Goal: Transaction & Acquisition: Purchase product/service

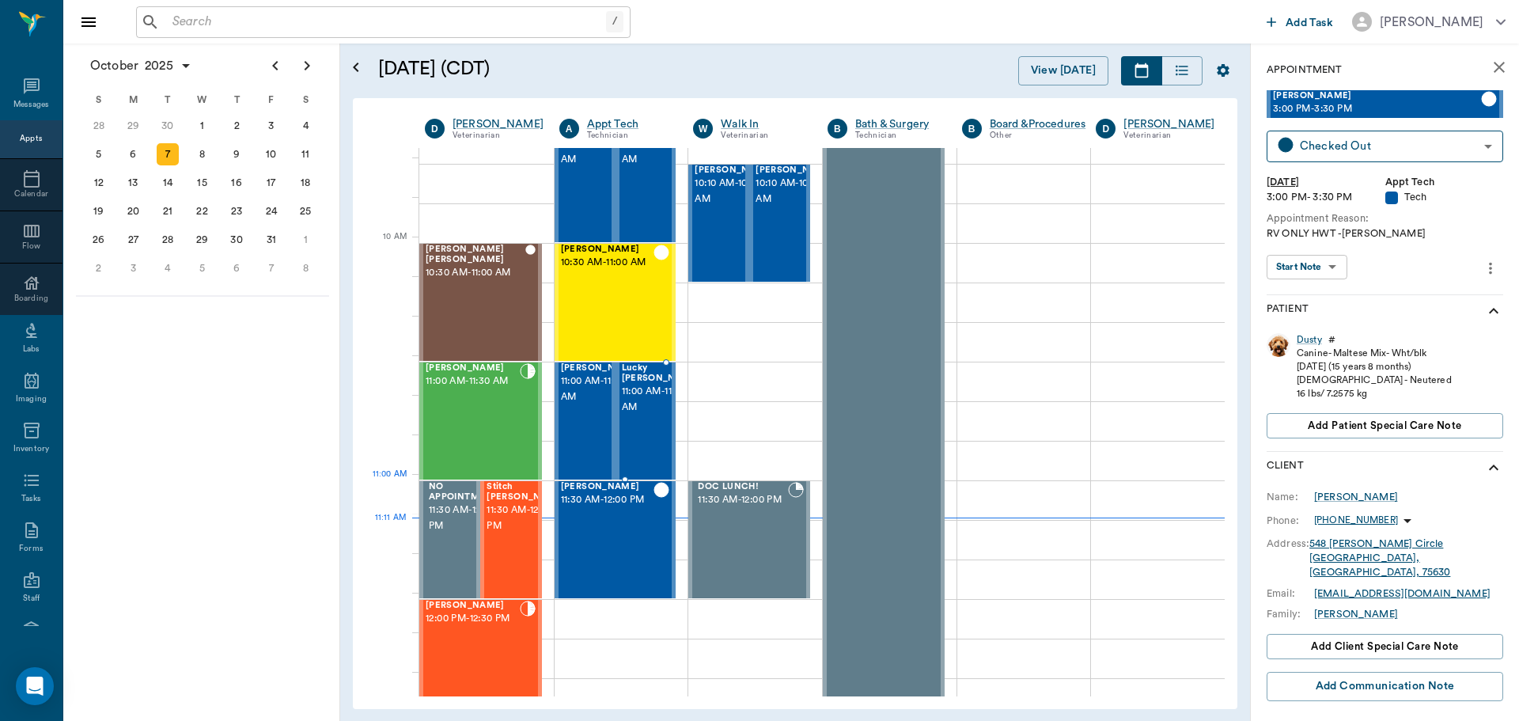
scroll to position [554, 0]
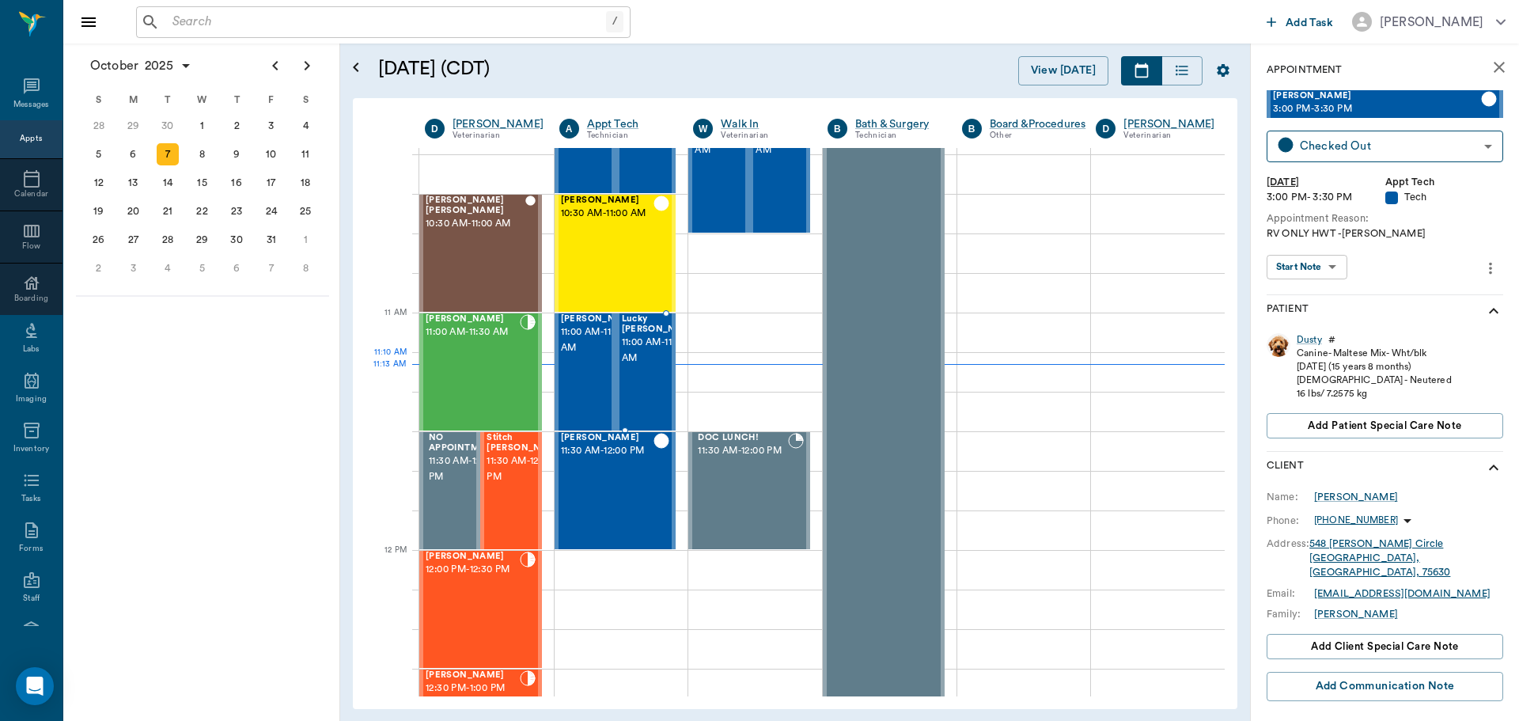
click at [657, 366] on span "11:00 AM - 11:30 AM" at bounding box center [661, 351] width 79 height 32
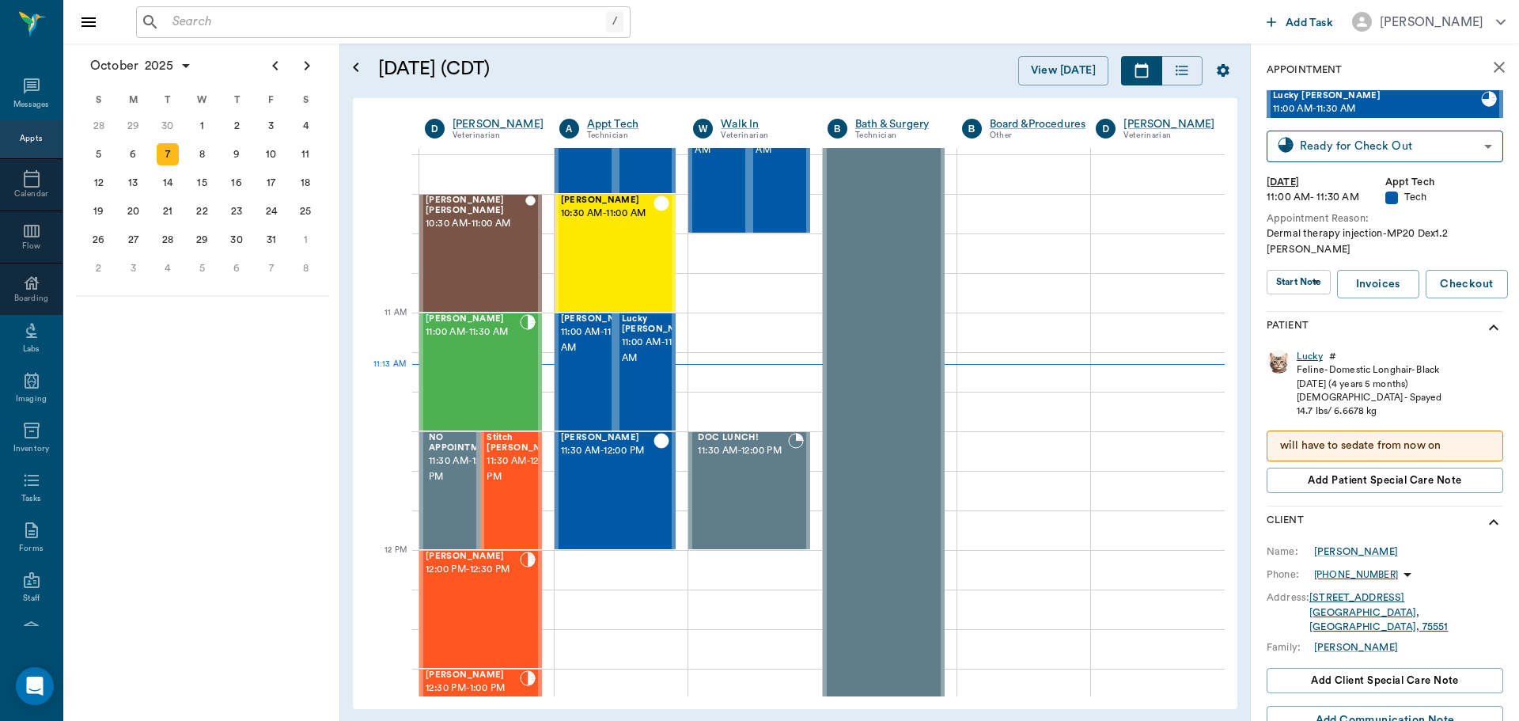
click at [1303, 350] on div "Lucky" at bounding box center [1310, 356] width 26 height 13
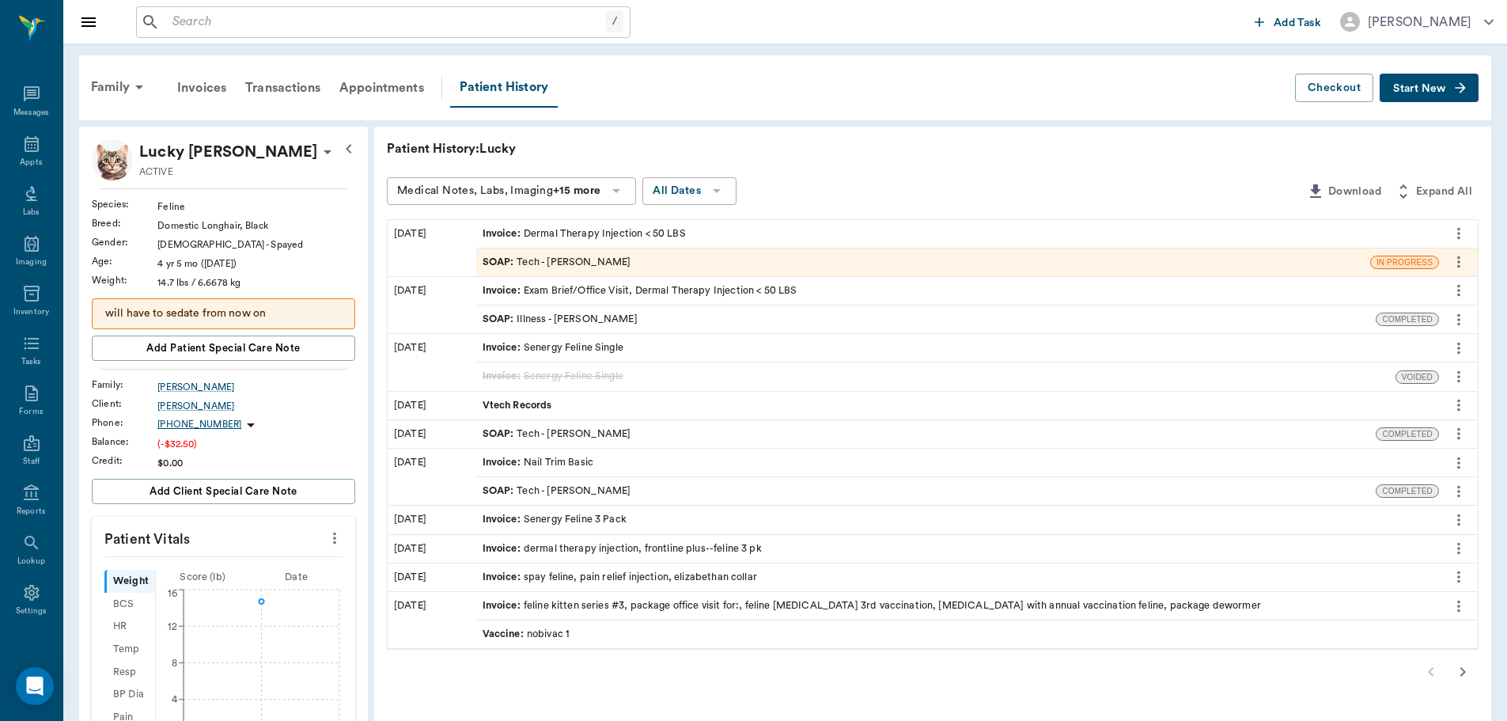
click at [503, 260] on span "SOAP :" at bounding box center [500, 262] width 35 height 15
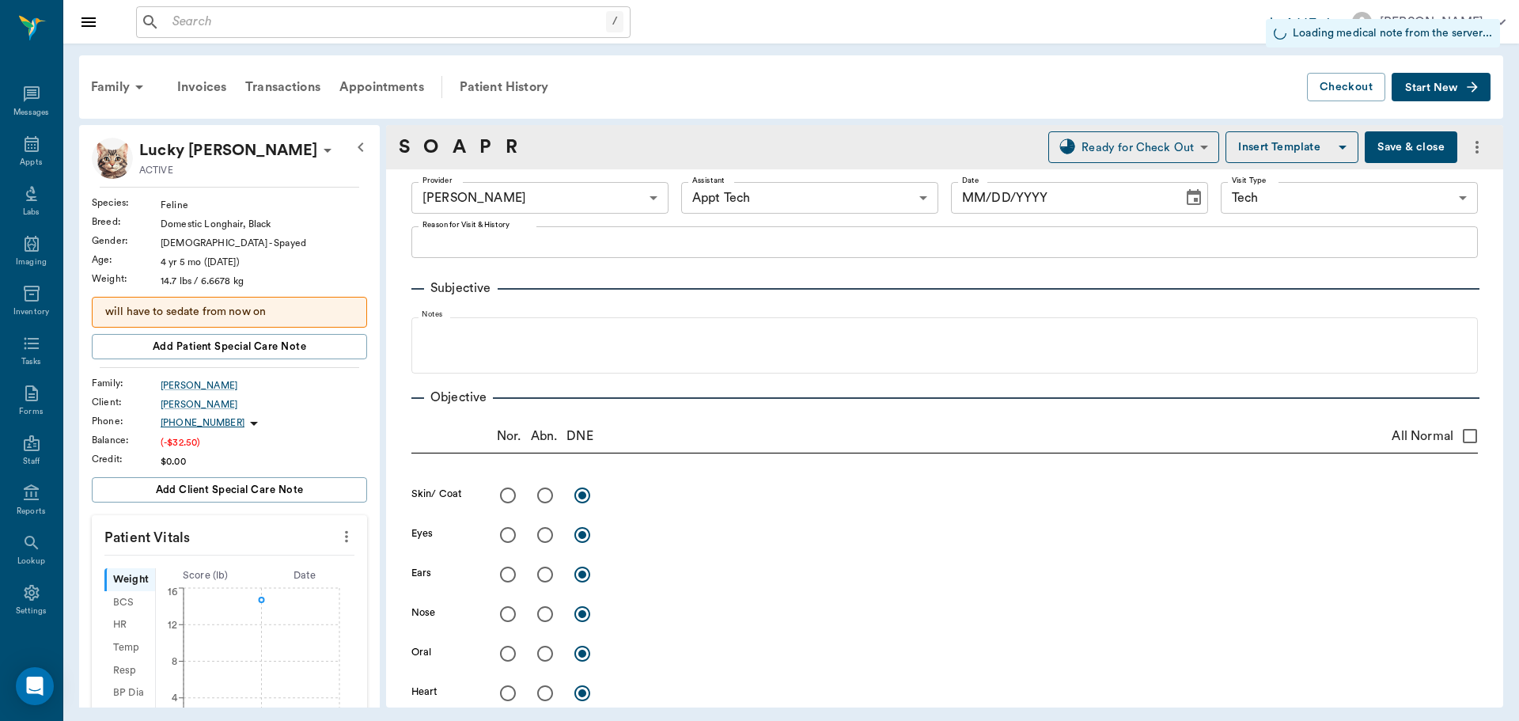
type input "682b670d8bdc6f7f8feef3db"
type input "63ec2f075fda476ae8351a4c"
type input "65d2be4f46e3a538d89b8c1a"
type input "[DATE]"
type textarea "Dermal therapy injection-MP20 Dex1.2 [PERSON_NAME]"
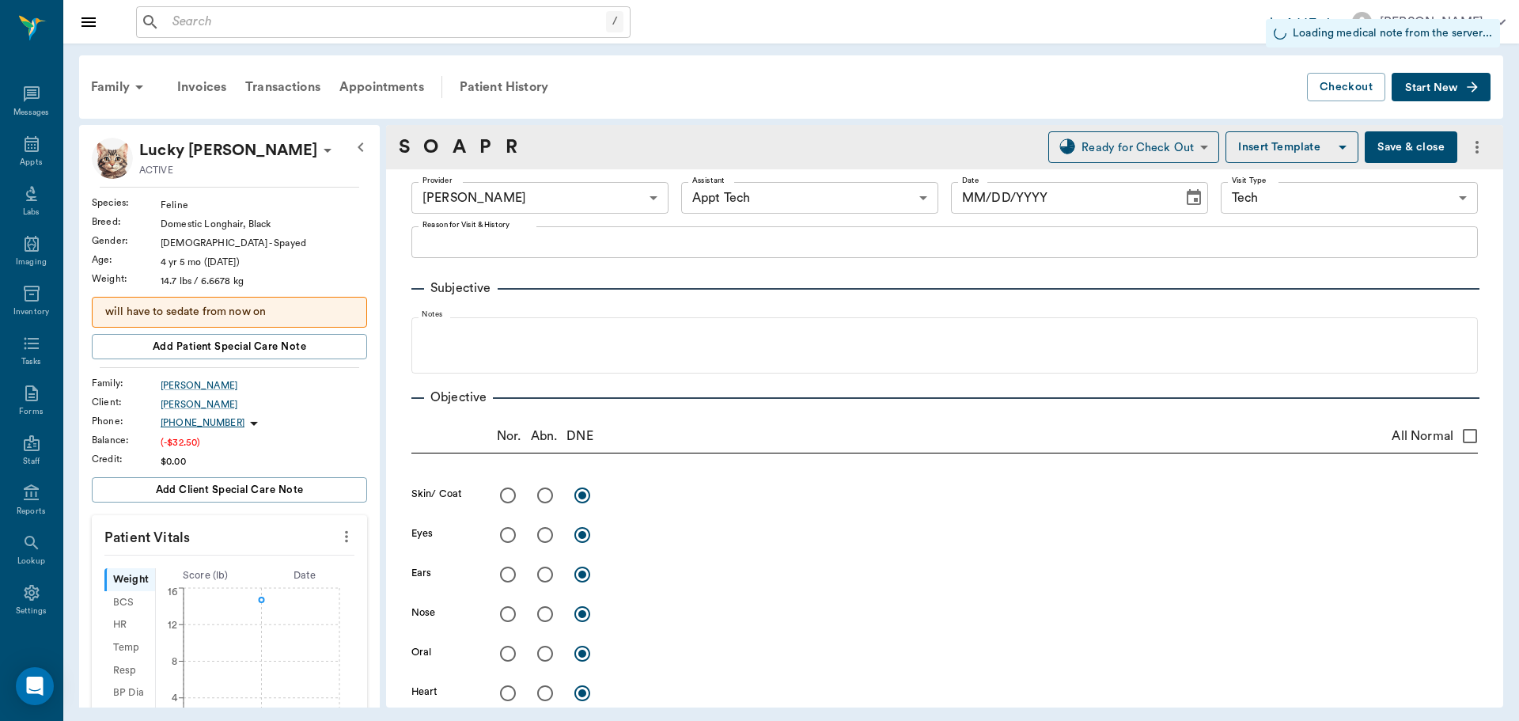
type input "1.00"
type textarea "MP 20/ DEX 1.2"
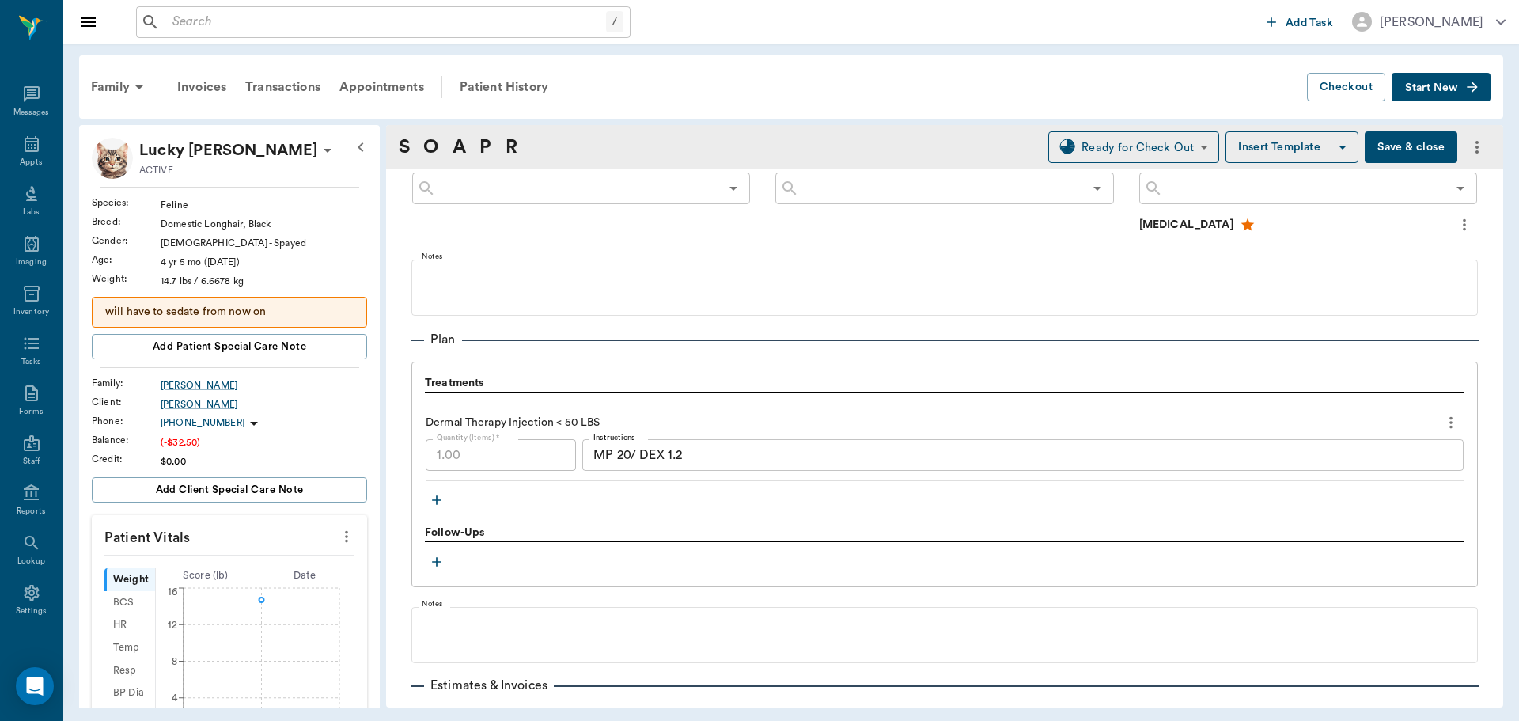
scroll to position [1097, 0]
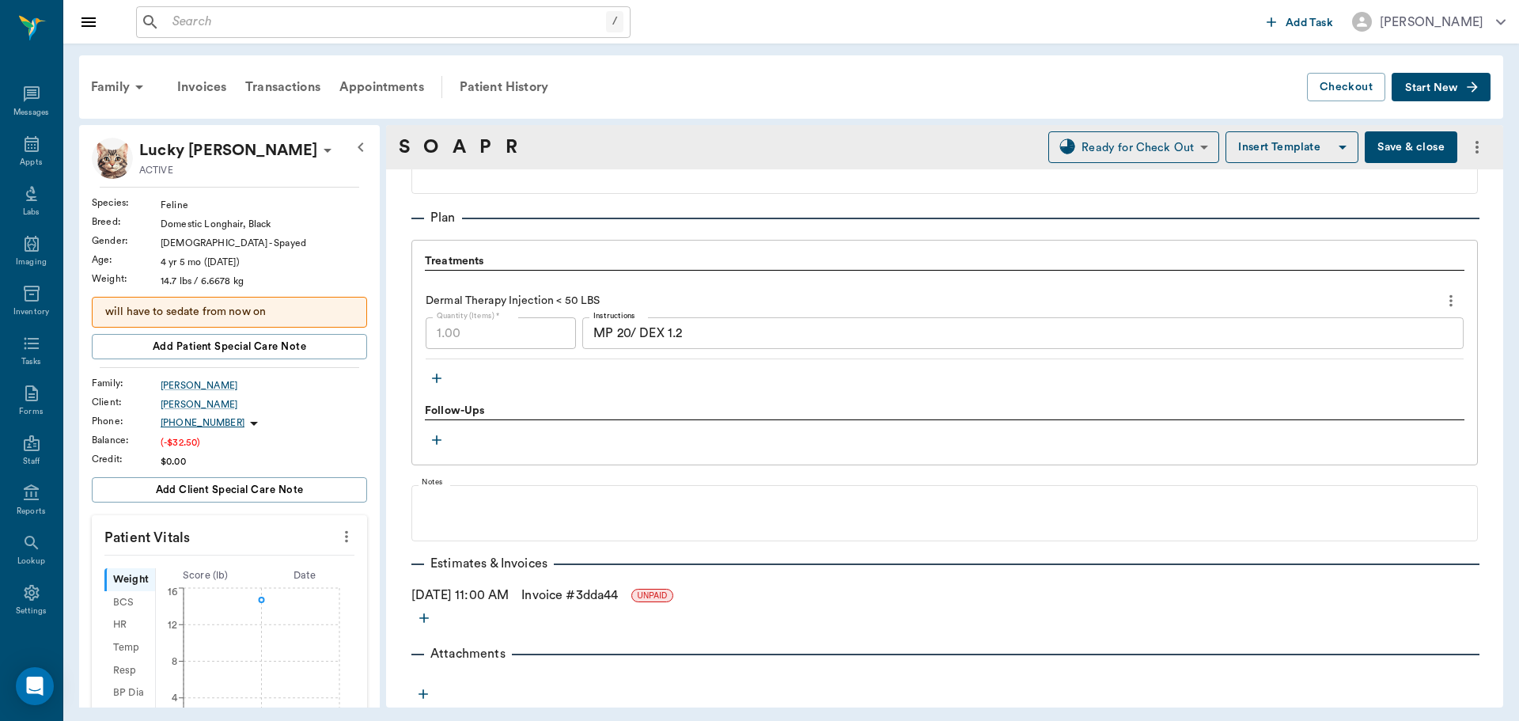
click at [580, 597] on link "Invoice # 3dda44" at bounding box center [569, 594] width 97 height 19
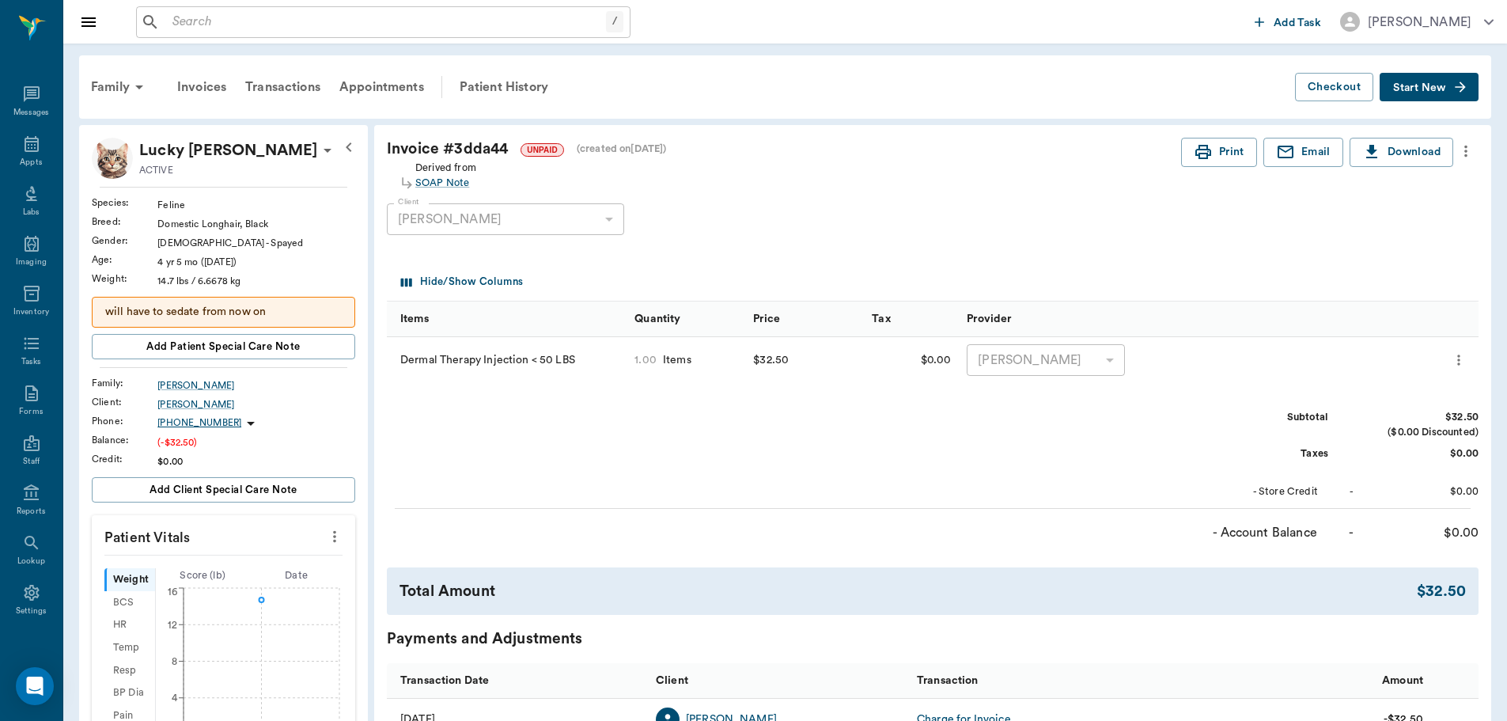
click at [1463, 138] on button "more" at bounding box center [1465, 151] width 25 height 27
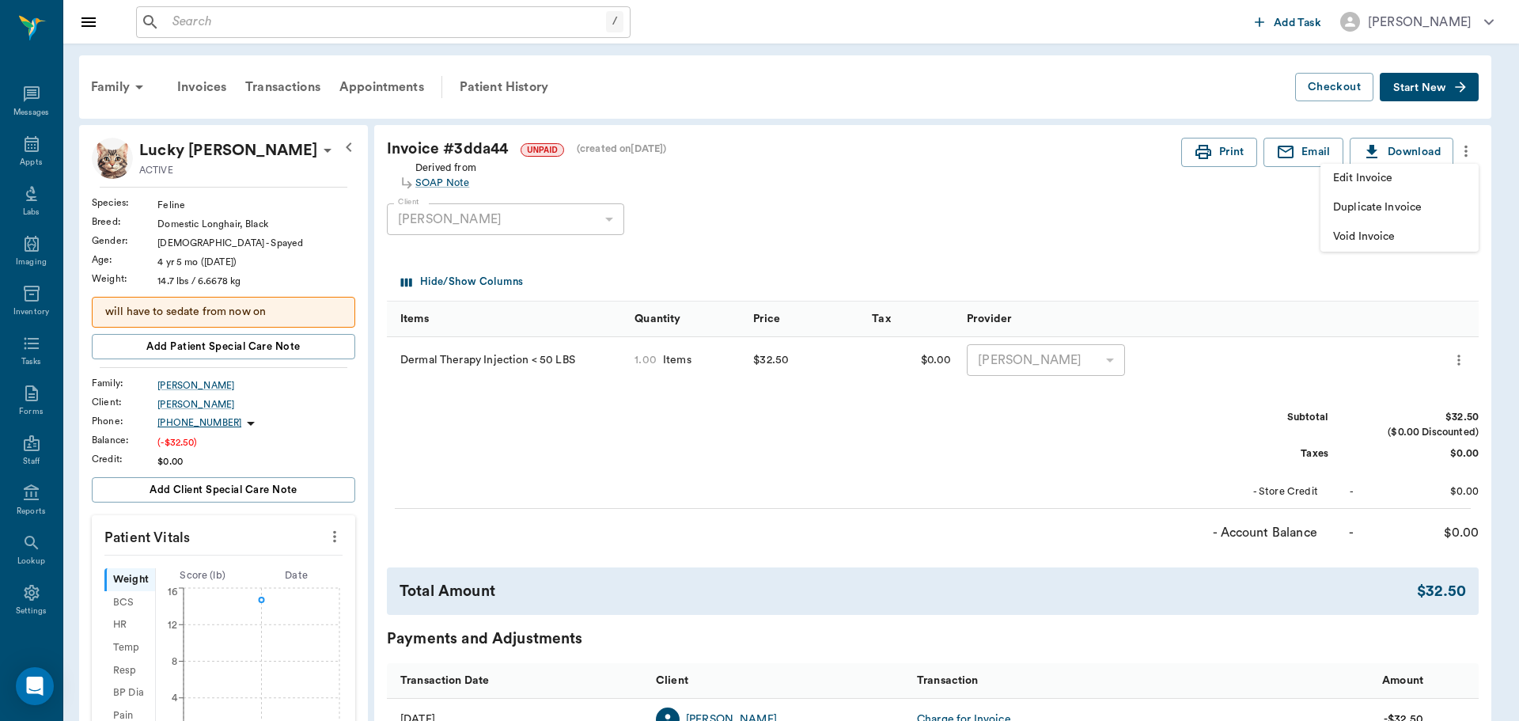
click at [1445, 185] on span "Edit Invoice" at bounding box center [1399, 178] width 133 height 17
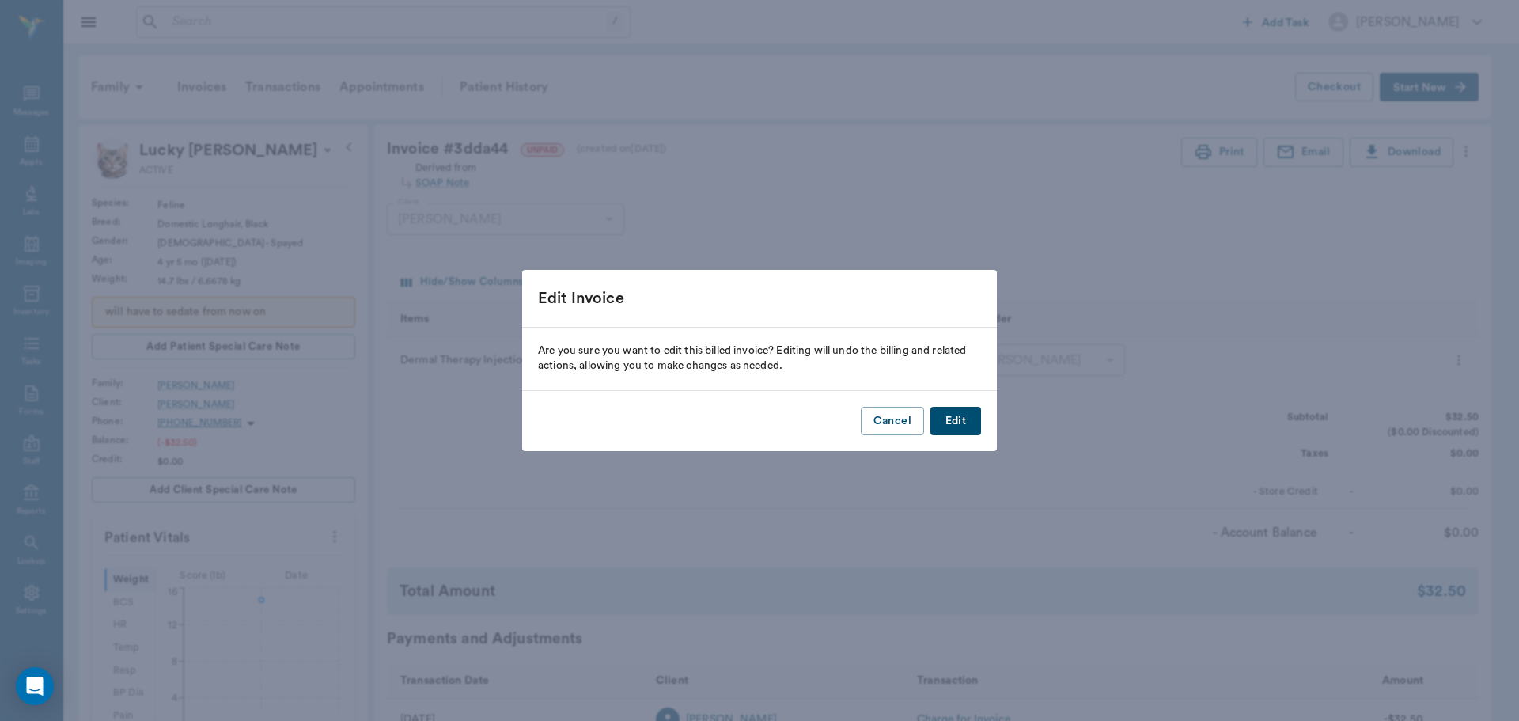
click at [972, 423] on button "Edit" at bounding box center [955, 421] width 51 height 29
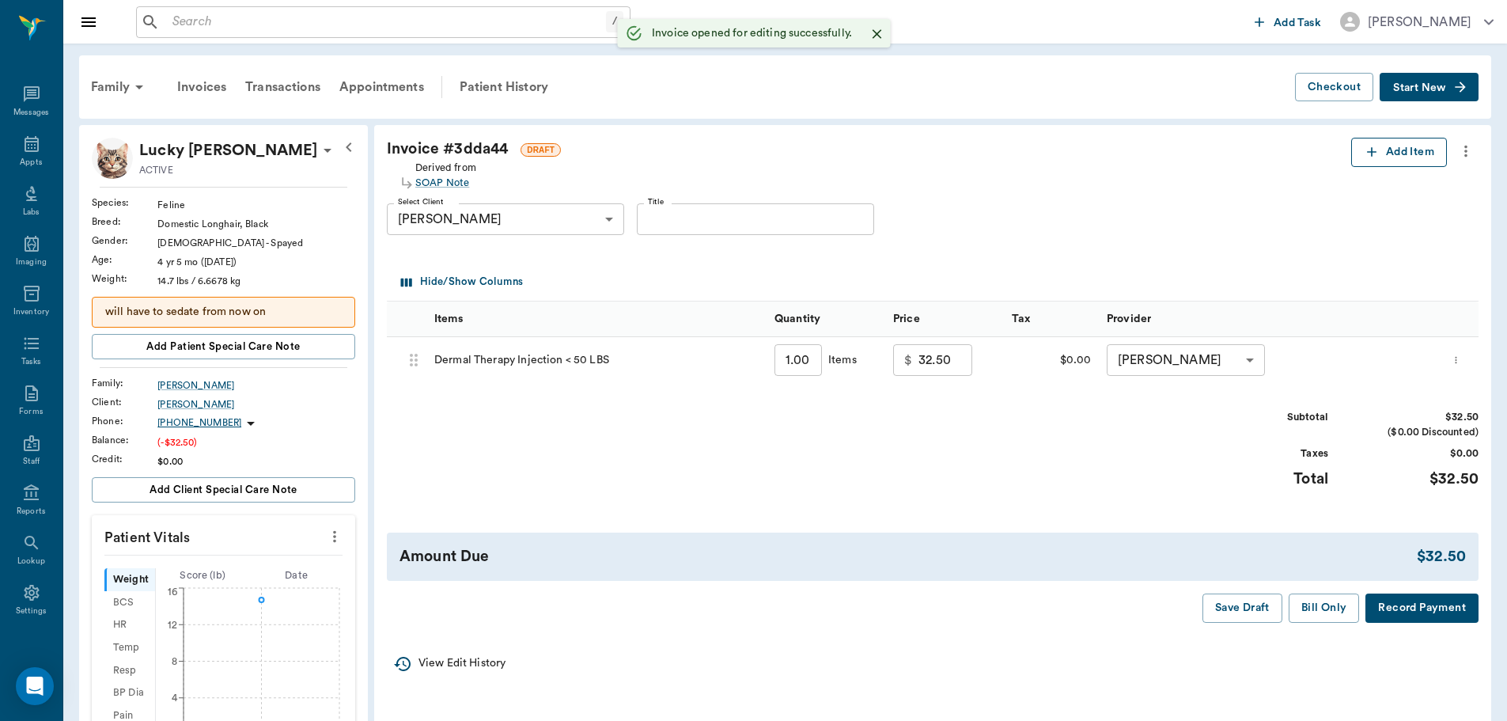
click at [1415, 163] on button "Add Item" at bounding box center [1399, 152] width 96 height 29
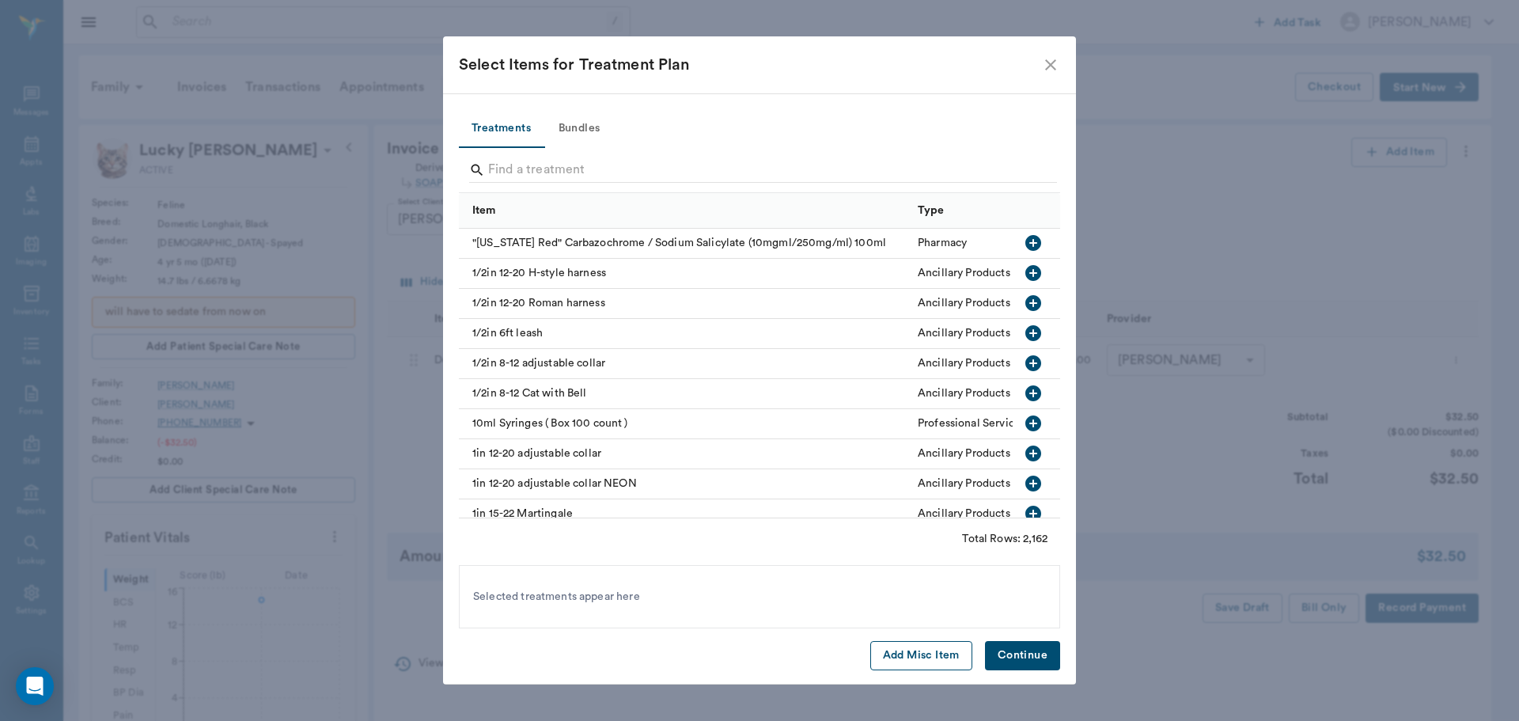
click at [963, 648] on button "Add Misc Item" at bounding box center [921, 655] width 102 height 29
click at [999, 646] on button "Continue" at bounding box center [1022, 655] width 75 height 29
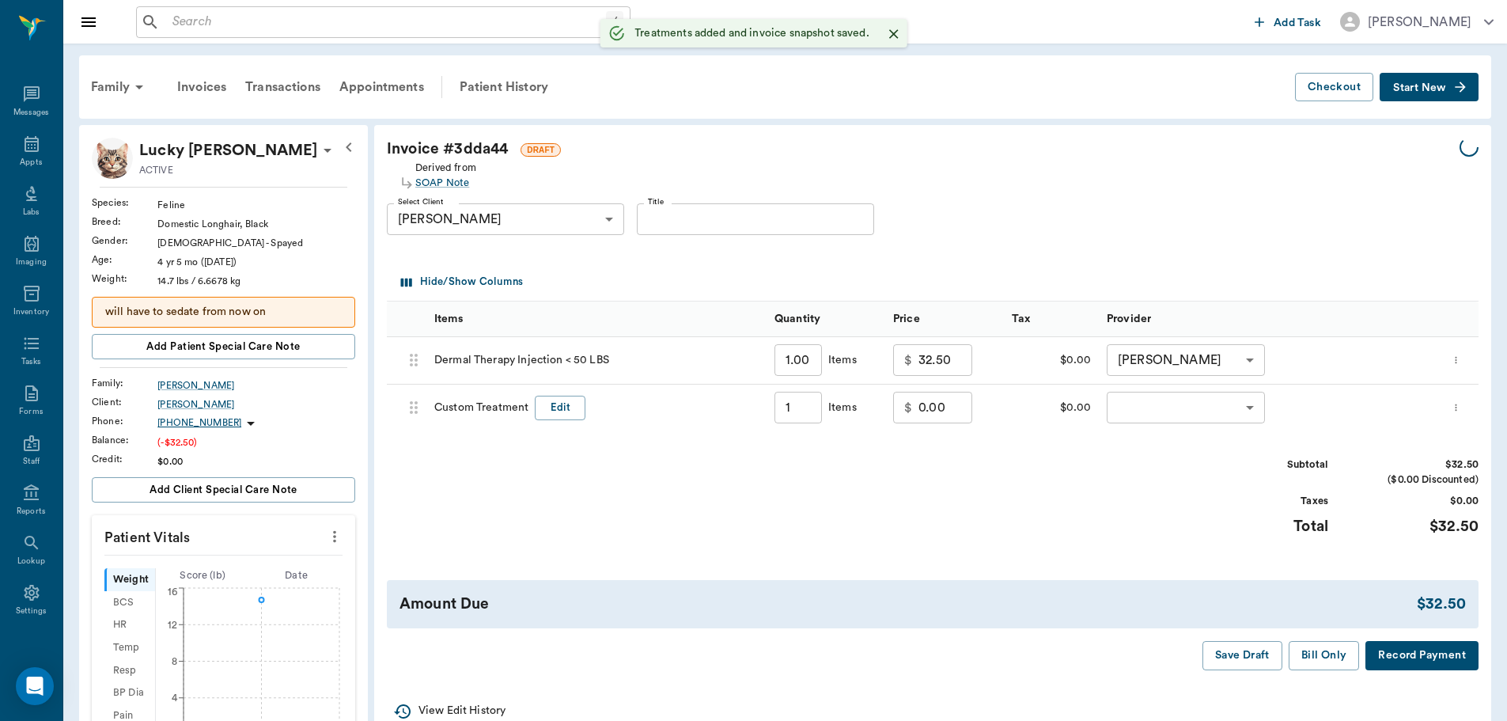
type input "1.00"
click at [558, 399] on button "Edit" at bounding box center [560, 408] width 51 height 25
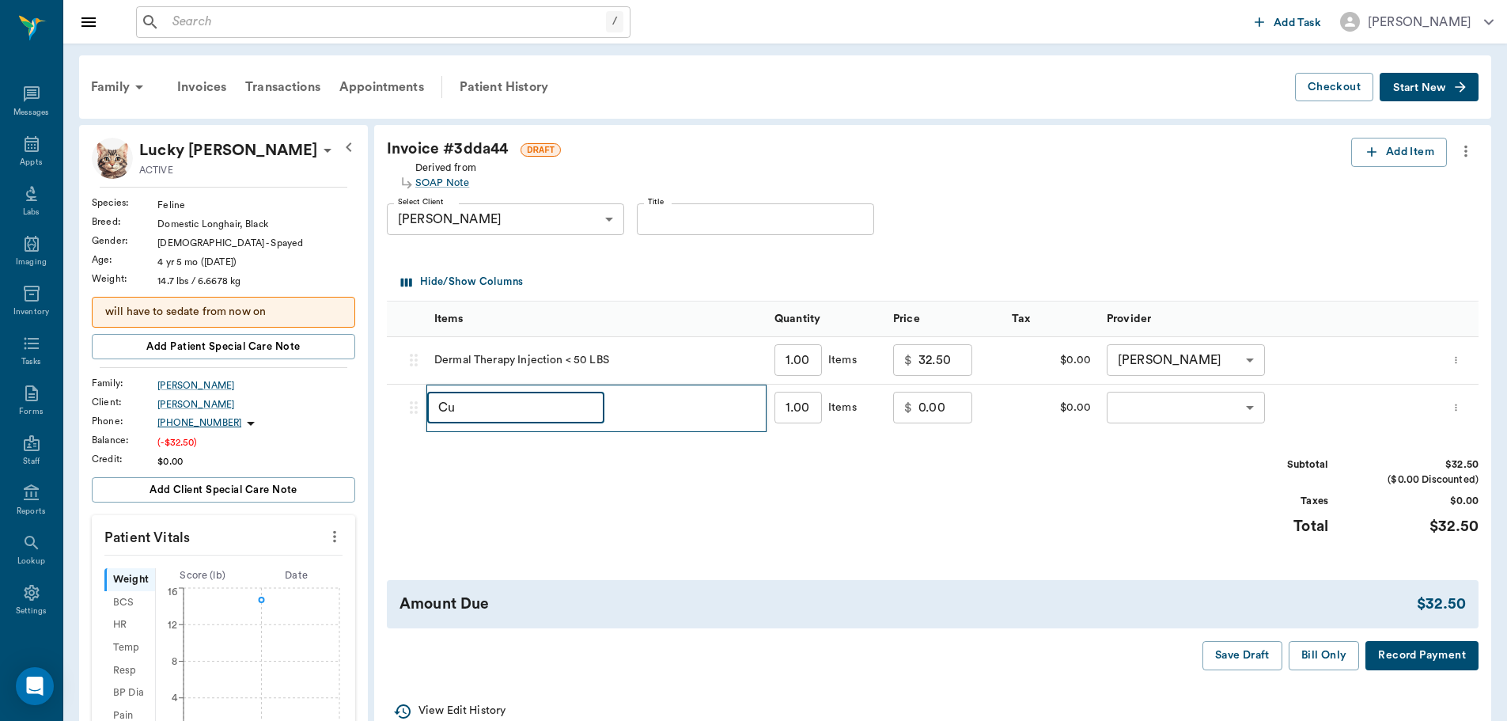
type input "C"
type input "Anesthesia for Inj."
click at [950, 413] on input "0.00" at bounding box center [946, 408] width 54 height 32
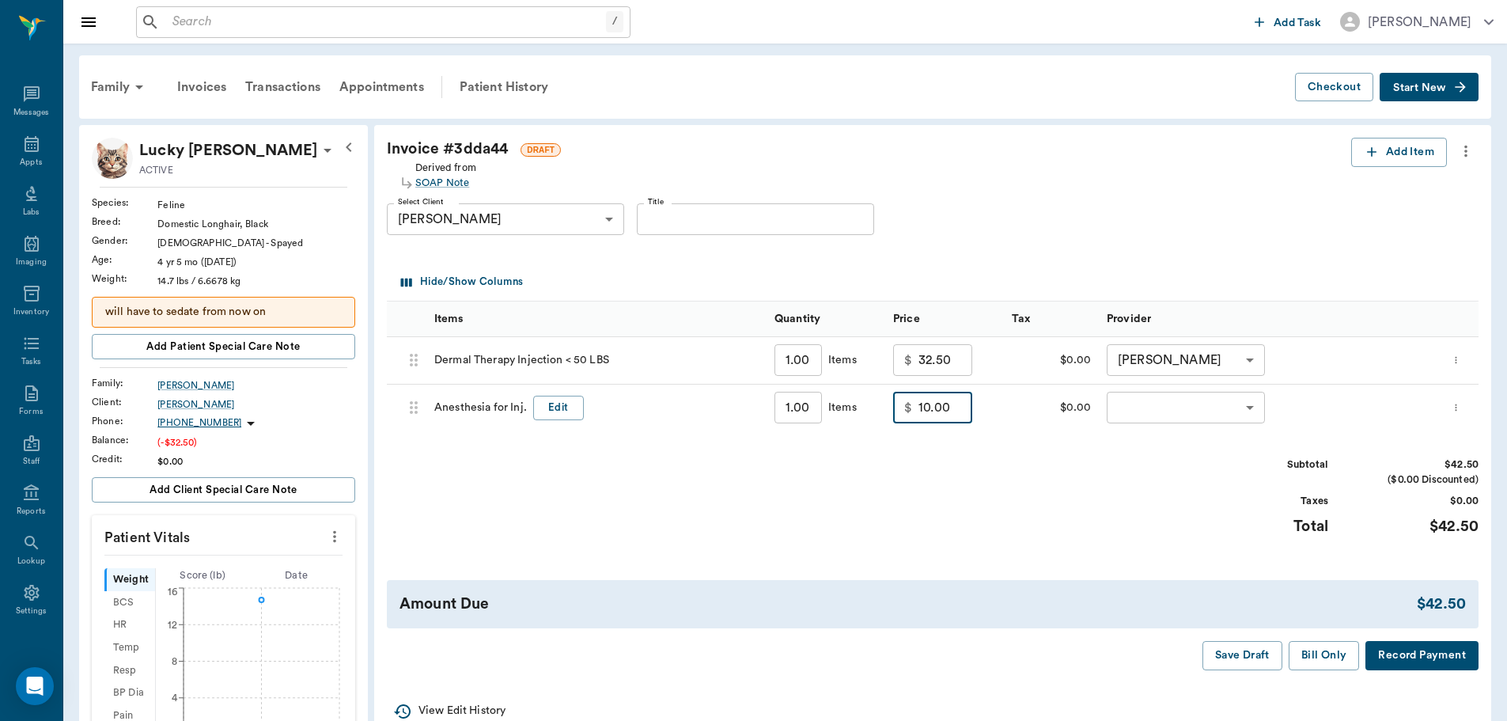
type input "10.00"
click at [1209, 415] on body "/ ​ Add Task [PERSON_NAME] Nectar Messages Appts Labs Imaging Inventory Tasks F…" at bounding box center [753, 570] width 1507 height 1141
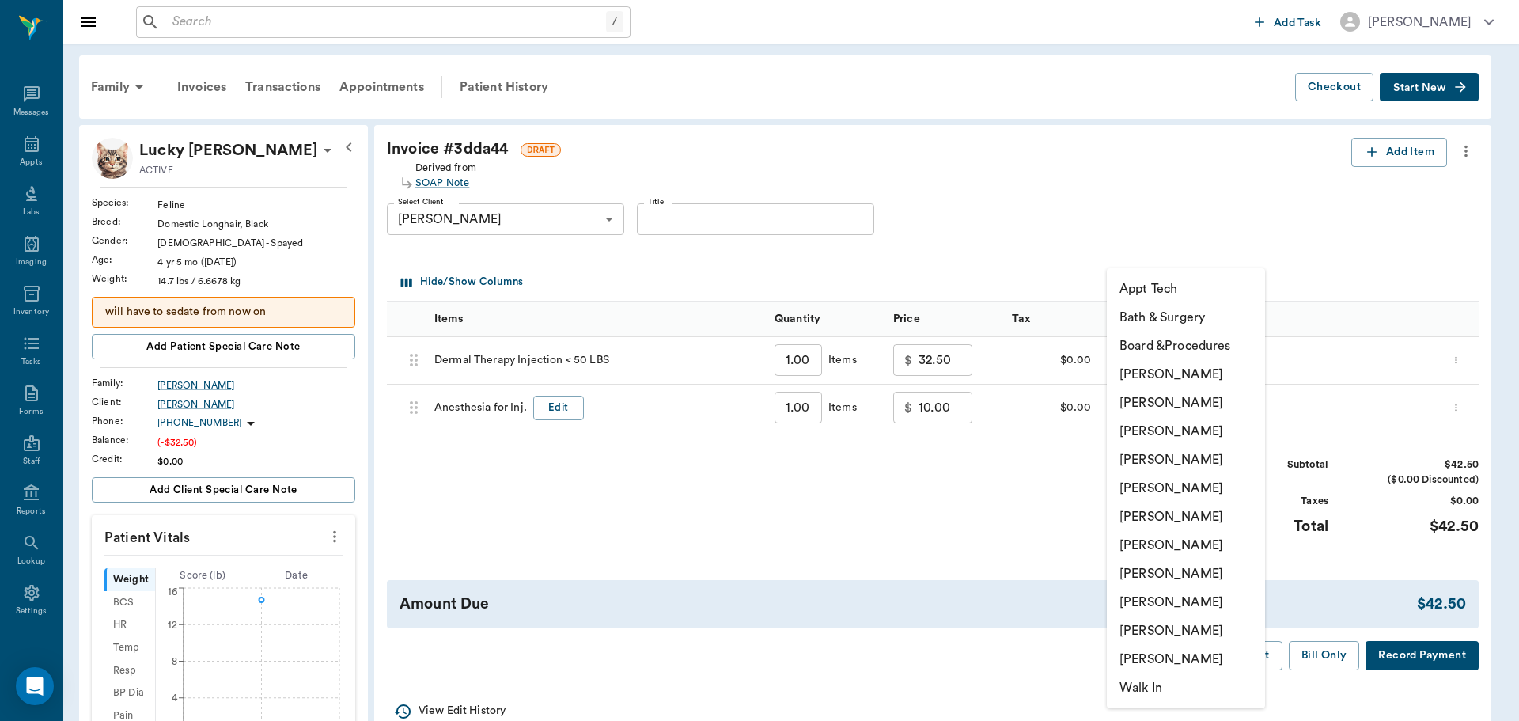
click at [1203, 548] on li "[PERSON_NAME]" at bounding box center [1186, 545] width 158 height 28
type input "none-682b670d8bdc6f7f8feef3db"
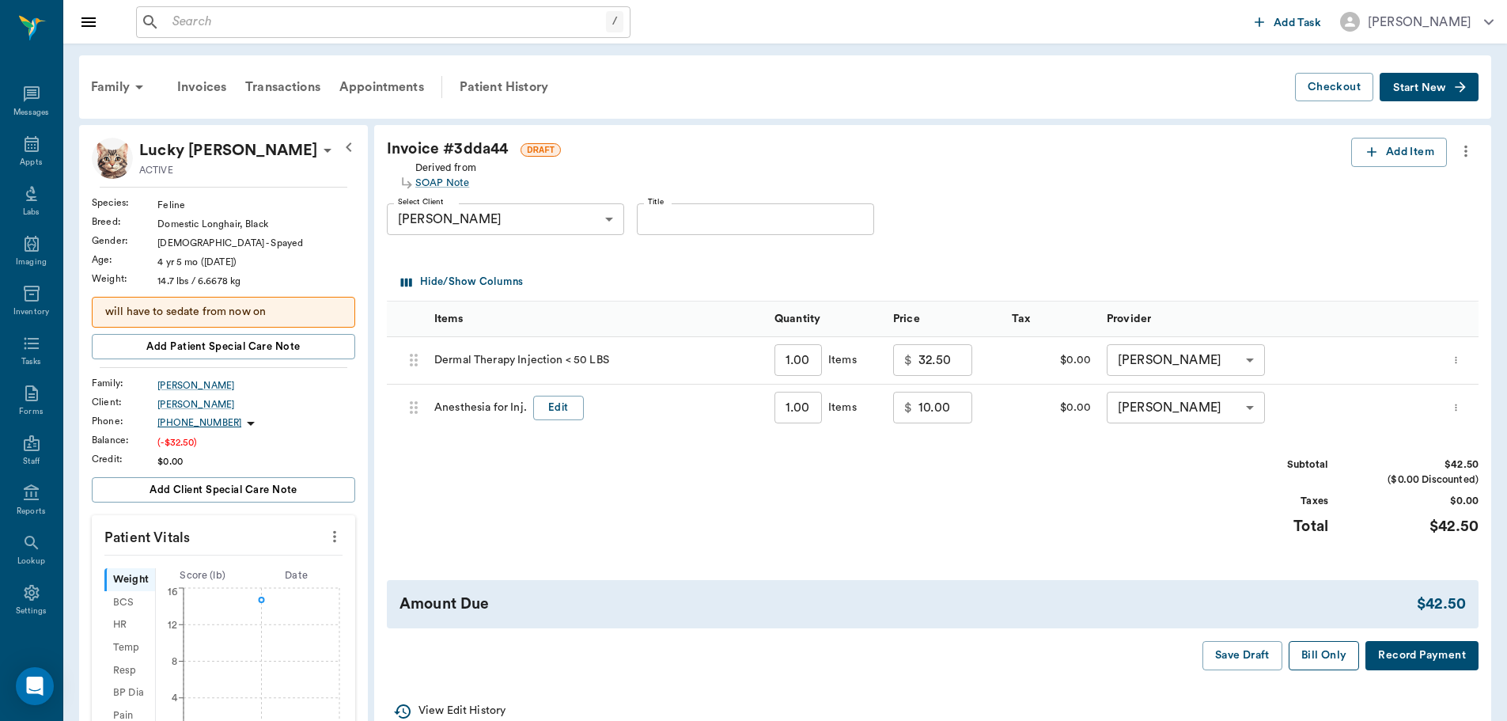
click at [1329, 654] on button "Bill Only" at bounding box center [1324, 655] width 71 height 29
click at [261, 312] on p "will have to sedate from now on" at bounding box center [223, 312] width 237 height 17
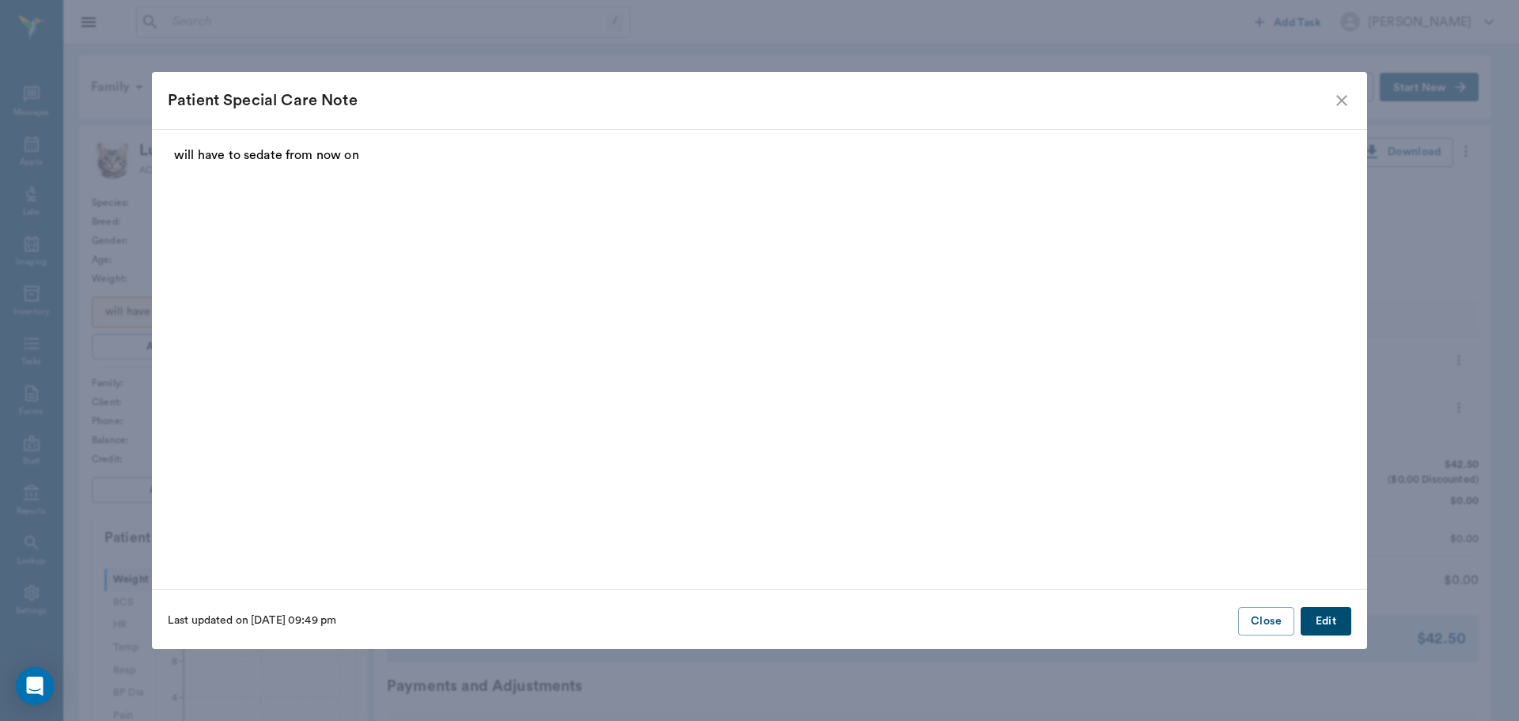
click at [402, 146] on p "will have to sedate from now on" at bounding box center [759, 155] width 1171 height 19
click at [1336, 622] on button "Edit" at bounding box center [1326, 621] width 51 height 29
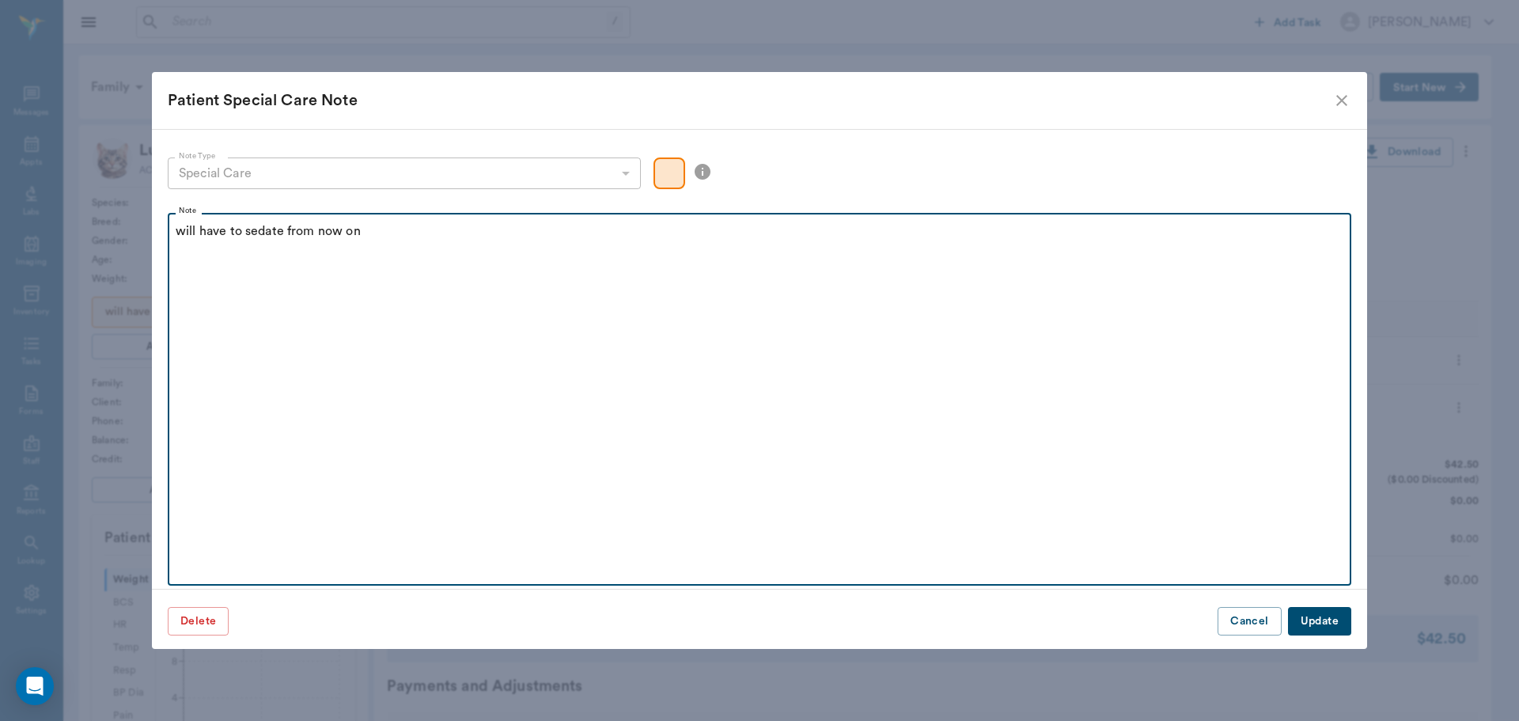
click at [548, 237] on p "will have to sedate from now on" at bounding box center [760, 231] width 1168 height 19
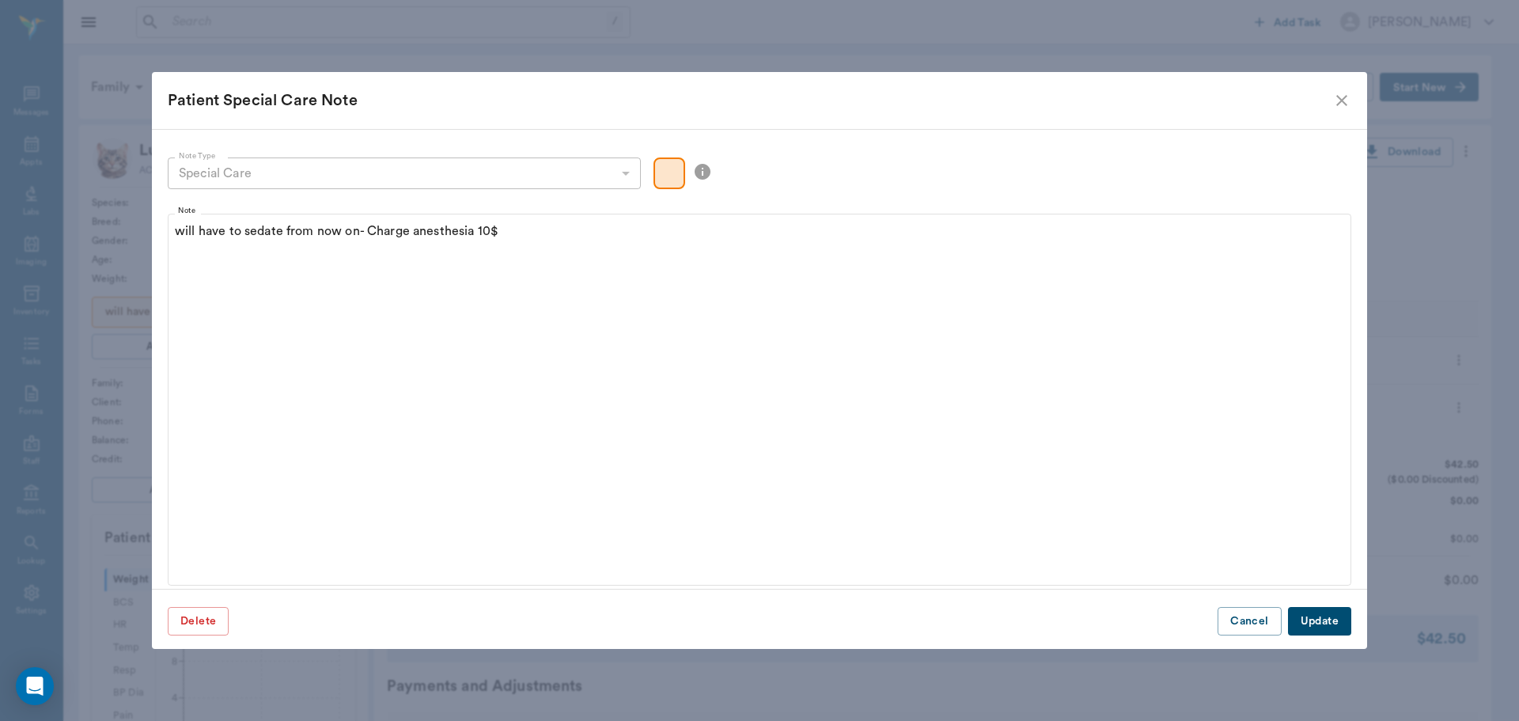
click at [1313, 633] on button "Update" at bounding box center [1319, 621] width 63 height 29
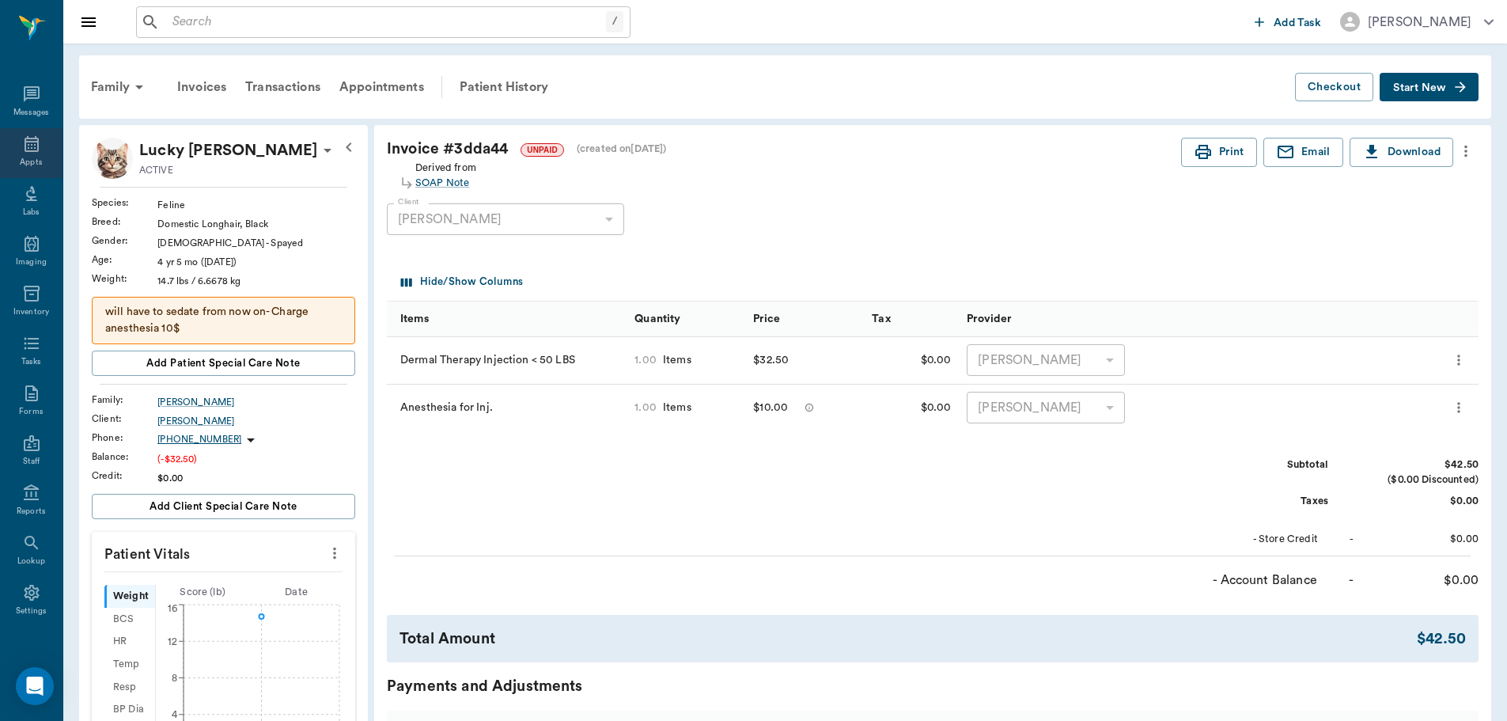
click at [13, 146] on div "Appts" at bounding box center [31, 153] width 63 height 50
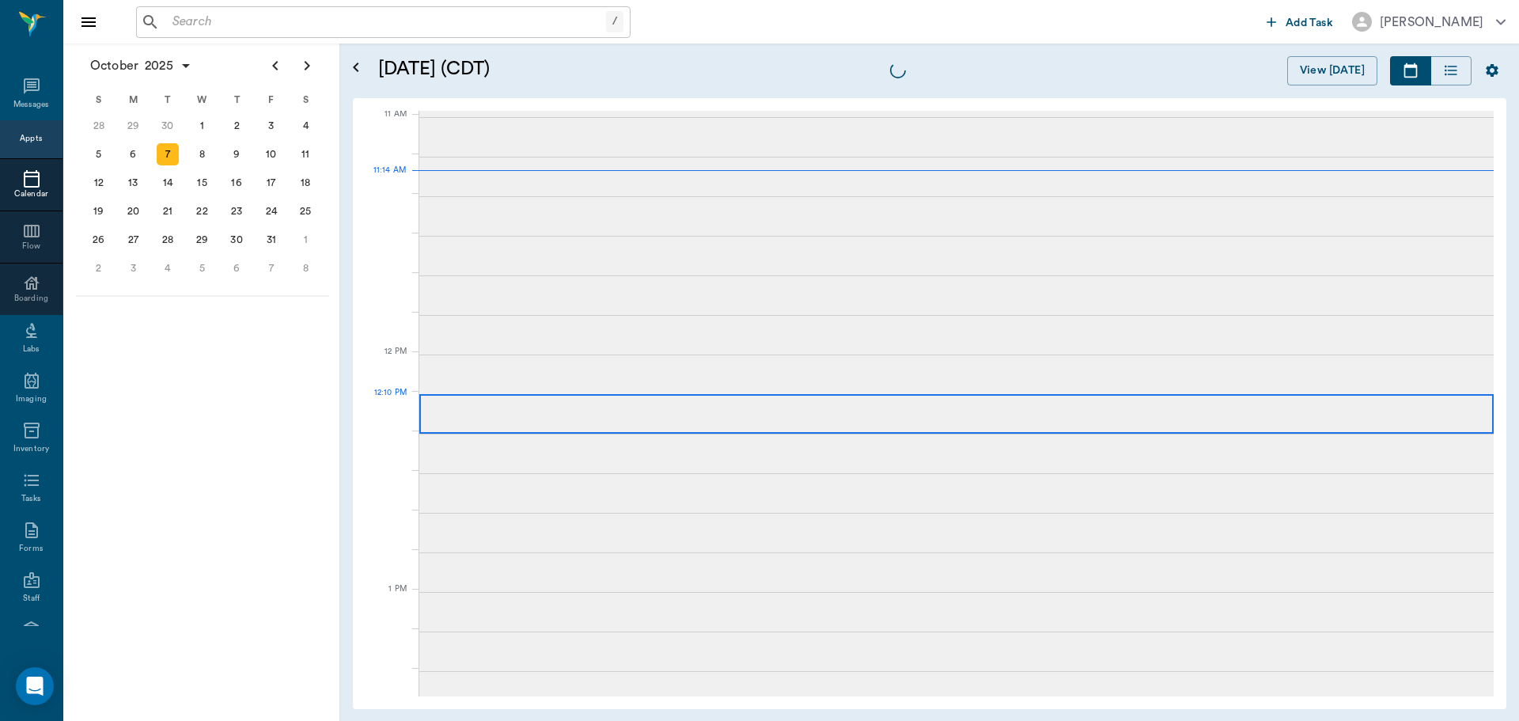
scroll to position [714, 0]
